Goal: Understand process/instructions

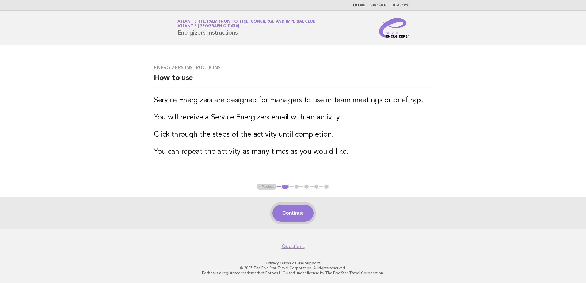
click at [293, 211] on button "Continue" at bounding box center [292, 213] width 41 height 17
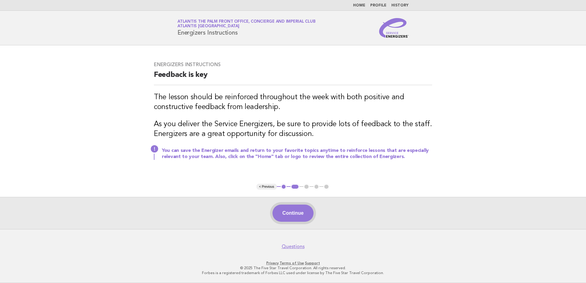
click at [303, 211] on button "Continue" at bounding box center [292, 213] width 41 height 17
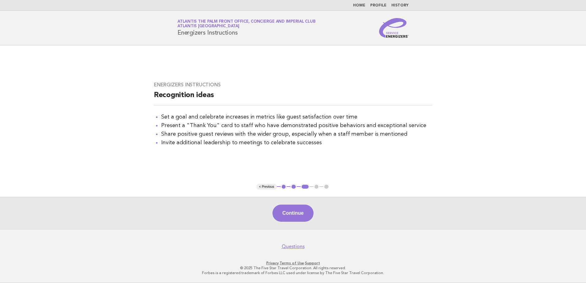
click at [303, 211] on button "Continue" at bounding box center [292, 213] width 41 height 17
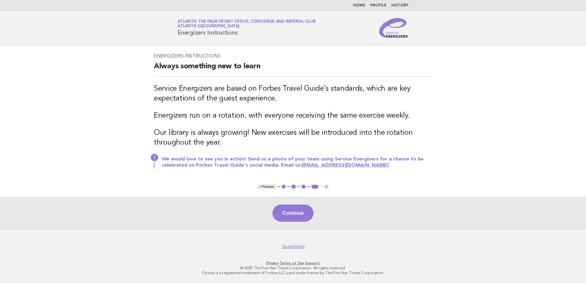
click at [303, 211] on button "Continue" at bounding box center [292, 213] width 41 height 17
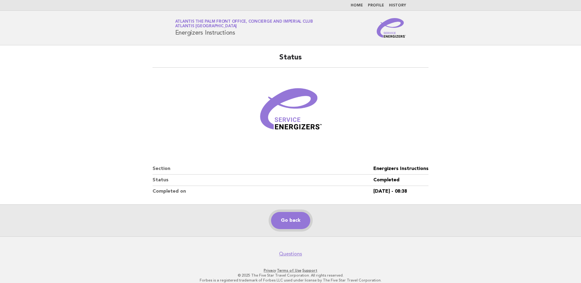
click at [296, 215] on link "Go back" at bounding box center [290, 220] width 39 height 17
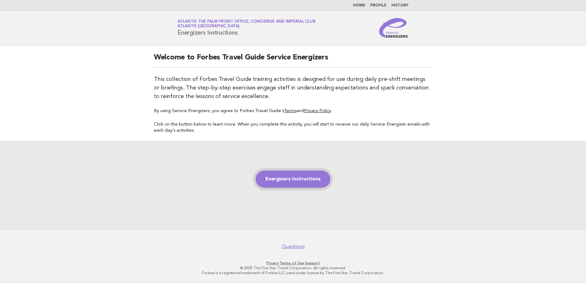
click at [287, 177] on link "Energizers Instructions" at bounding box center [293, 179] width 75 height 17
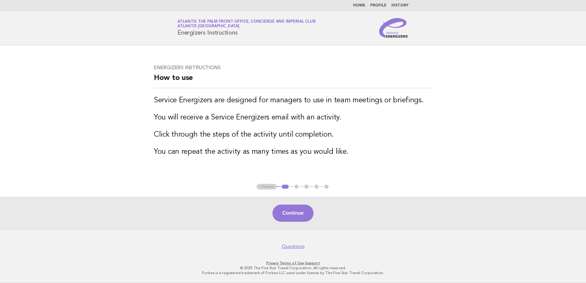
click at [361, 3] on li "Home" at bounding box center [359, 5] width 12 height 5
click at [363, 7] on link "Home" at bounding box center [359, 6] width 12 height 4
